Goal: Task Accomplishment & Management: Complete application form

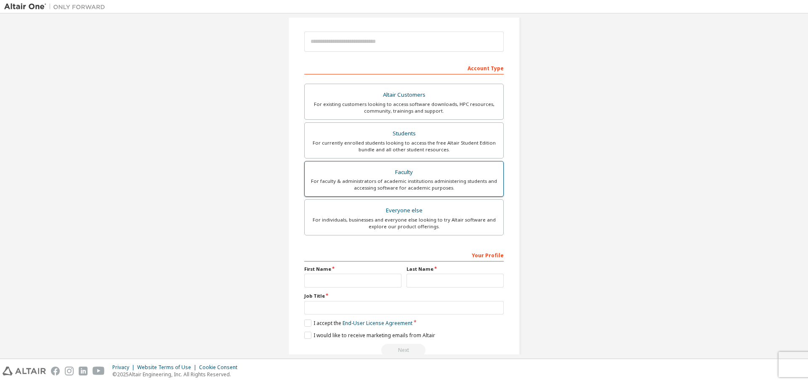
scroll to position [109, 0]
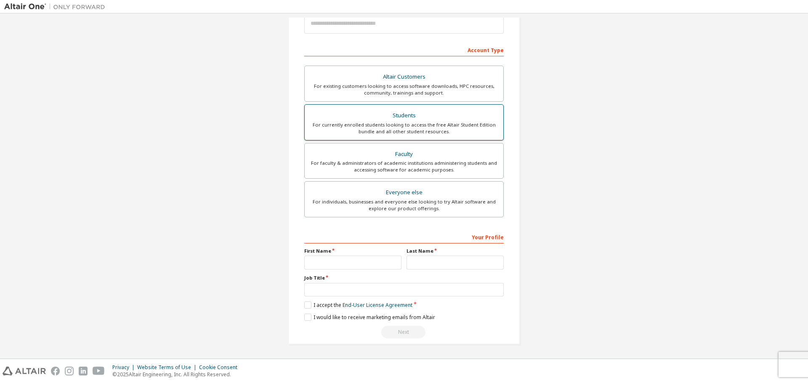
click at [380, 119] on div "Students" at bounding box center [404, 116] width 189 height 12
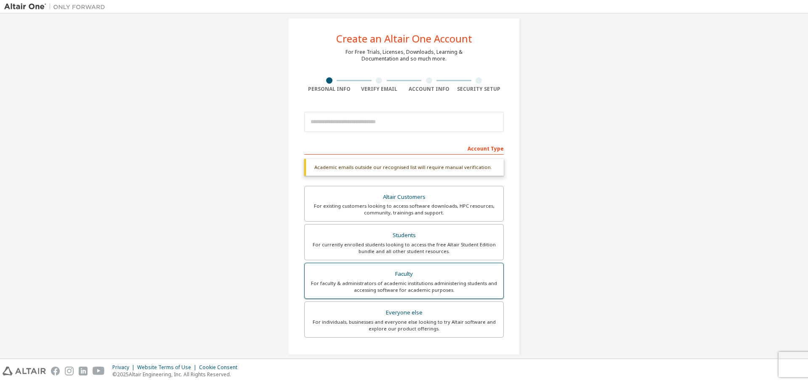
scroll to position [0, 0]
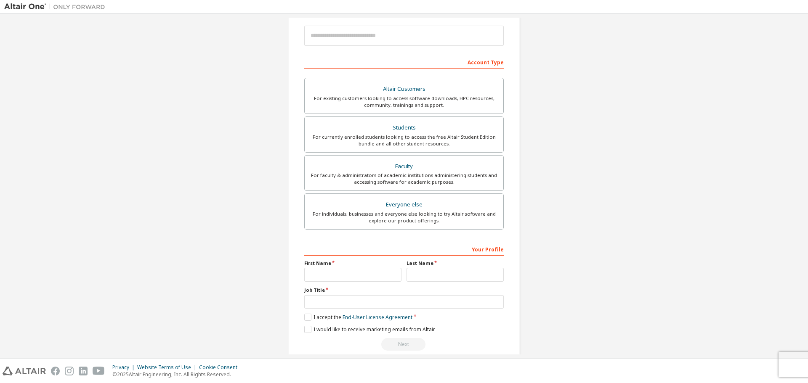
scroll to position [109, 0]
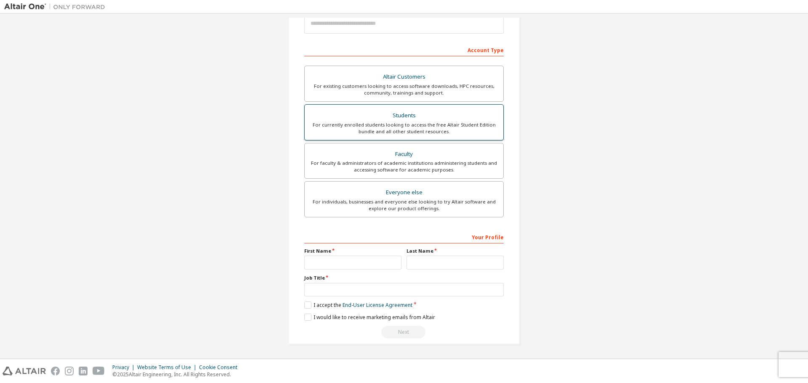
click at [333, 130] on div "For currently enrolled students looking to access the free Altair Student Editi…" at bounding box center [404, 128] width 189 height 13
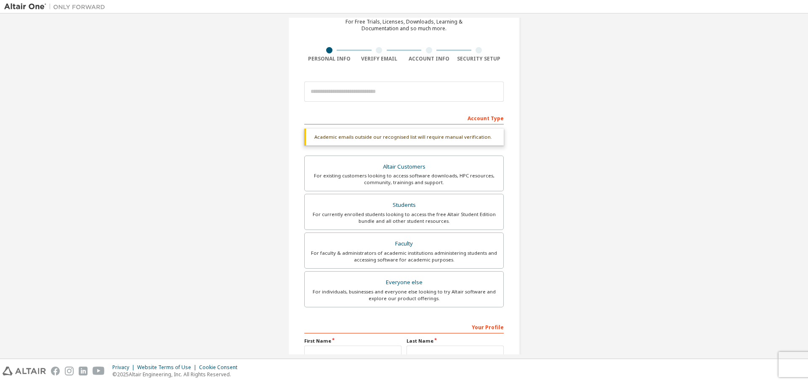
scroll to position [42, 0]
click at [437, 210] on div "For currently enrolled students looking to access the free Altair Student Editi…" at bounding box center [404, 216] width 189 height 13
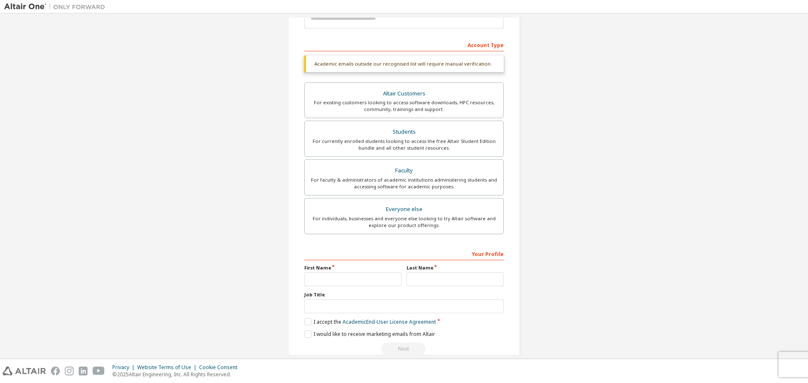
scroll to position [46, 0]
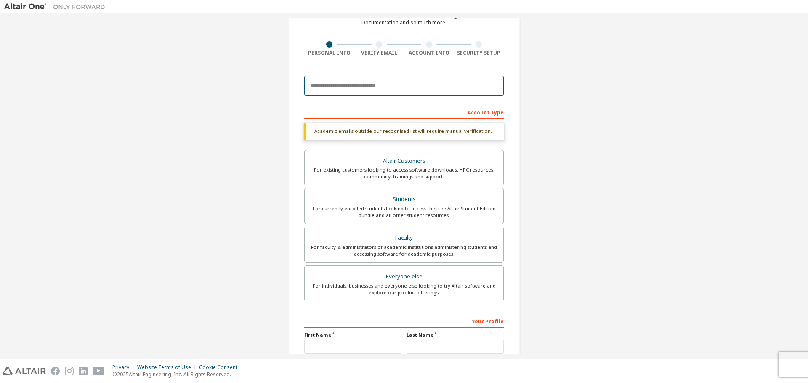
click at [352, 88] on input "email" at bounding box center [403, 86] width 199 height 20
click at [223, 31] on div "Create an Altair One Account For Free Trials, Licenses, Downloads, Learning & D…" at bounding box center [404, 205] width 800 height 468
